Goal: Check status: Check status

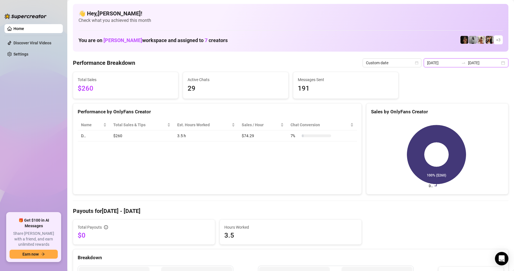
click at [472, 63] on input "[DATE]" at bounding box center [484, 63] width 32 height 6
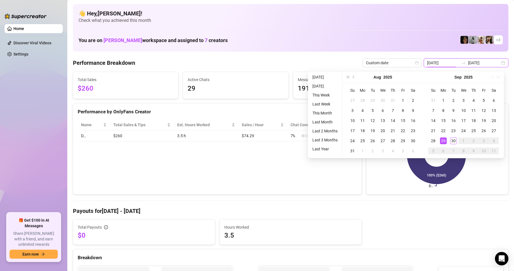
click at [449, 65] on input "[DATE]" at bounding box center [443, 63] width 32 height 6
click at [499, 62] on div "[DATE] [DATE]" at bounding box center [465, 62] width 85 height 9
click at [444, 142] on div "29" at bounding box center [443, 140] width 7 height 7
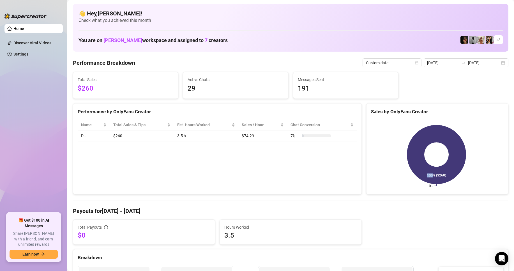
click at [444, 142] on icon at bounding box center [436, 154] width 59 height 59
drag, startPoint x: 499, startPoint y: 63, endPoint x: 484, endPoint y: 88, distance: 29.5
click at [499, 63] on div "[DATE] [DATE]" at bounding box center [465, 62] width 85 height 9
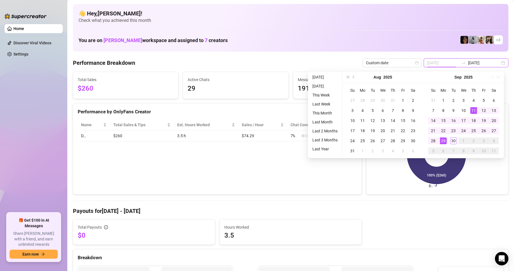
type input "[DATE]"
click at [441, 141] on div "29" at bounding box center [443, 140] width 7 height 7
type input "[DATE]"
click at [441, 144] on div "29" at bounding box center [443, 140] width 7 height 7
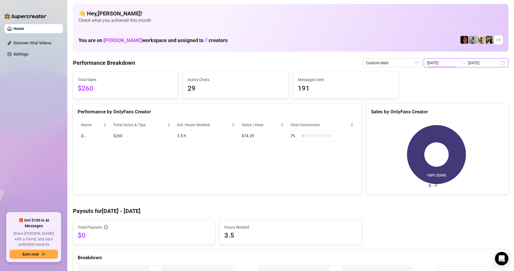
click at [452, 61] on input "[DATE]" at bounding box center [443, 63] width 32 height 6
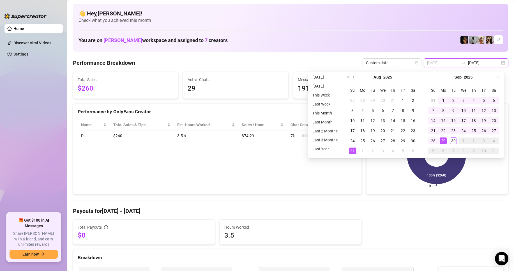
type input "[DATE]"
click at [418, 66] on span "Custom date" at bounding box center [392, 63] width 52 height 8
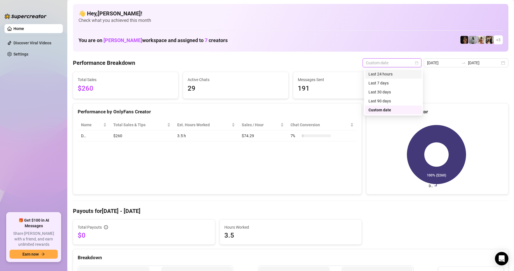
click at [392, 73] on div "Last 24 hours" at bounding box center [393, 74] width 50 height 6
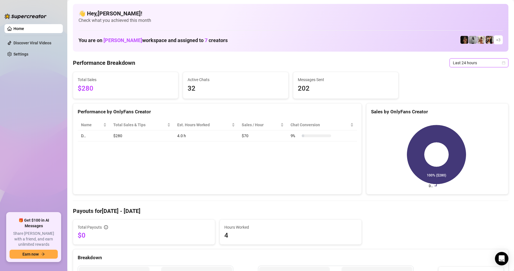
click at [499, 64] on span "Last 24 hours" at bounding box center [478, 63] width 52 height 8
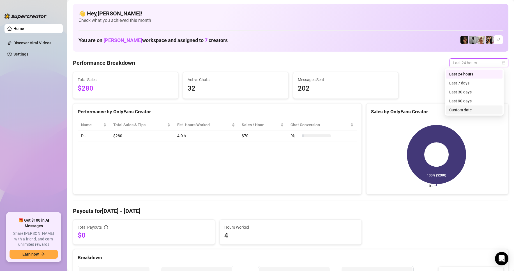
click at [462, 111] on div "Custom date" at bounding box center [474, 110] width 50 height 6
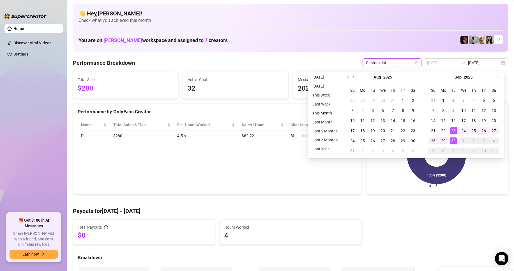
type input "[DATE]"
click at [444, 142] on div "29" at bounding box center [443, 140] width 7 height 7
click at [444, 142] on icon at bounding box center [436, 154] width 59 height 59
type input "[DATE]"
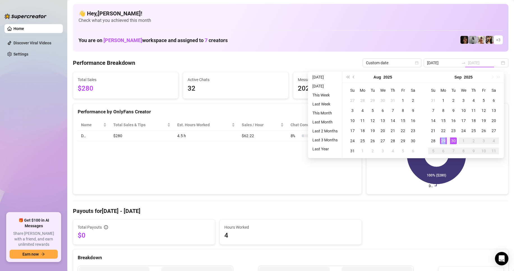
type input "[DATE]"
